Goal: Find specific page/section: Find specific page/section

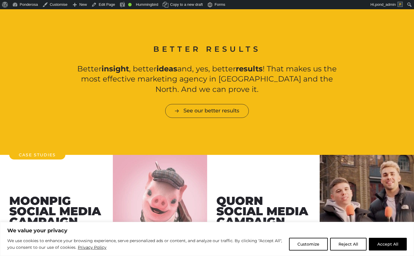
scroll to position [589, 0]
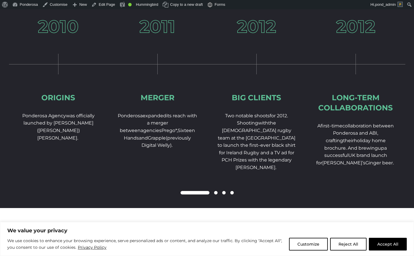
scroll to position [890, 0]
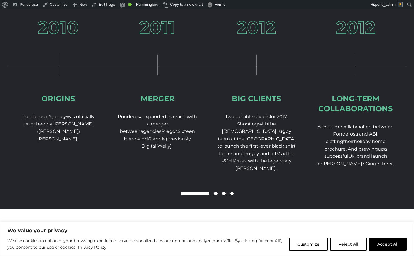
click at [215, 196] on span at bounding box center [215, 193] width 3 height 3
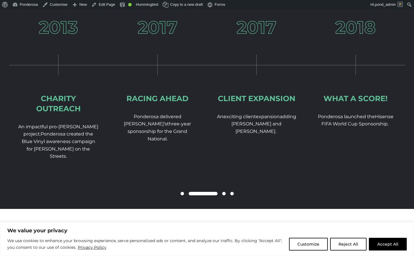
click at [215, 196] on span at bounding box center [203, 193] width 29 height 3
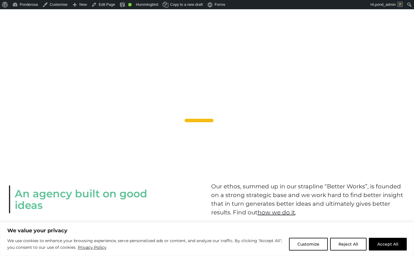
scroll to position [596, 0]
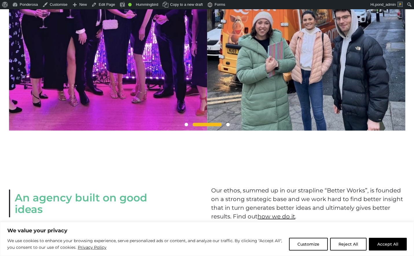
click at [186, 128] on div at bounding box center [207, 124] width 396 height 7
click at [186, 126] on span at bounding box center [186, 124] width 3 height 3
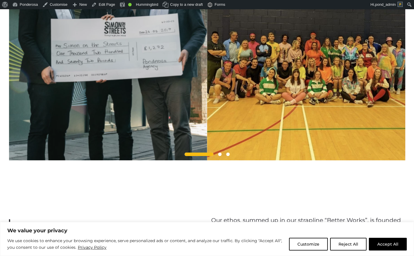
scroll to position [566, 0]
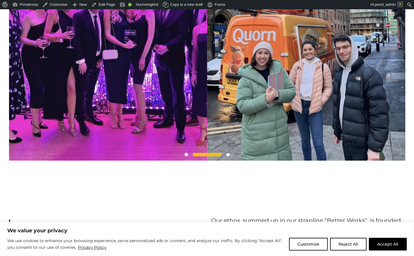
click at [186, 156] on span at bounding box center [186, 154] width 3 height 3
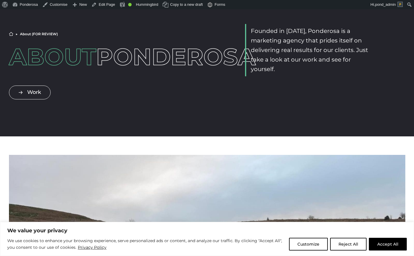
scroll to position [0, 0]
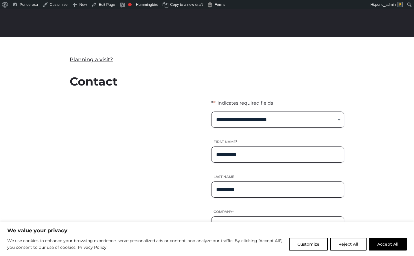
scroll to position [129, 0]
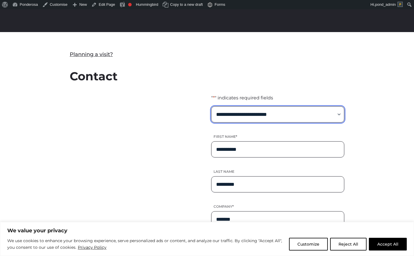
click at [275, 115] on select "**********" at bounding box center [277, 114] width 133 height 16
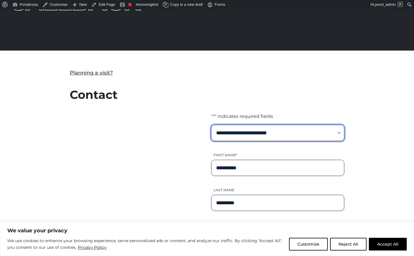
scroll to position [112, 0]
